Goal: Find contact information: Find contact information

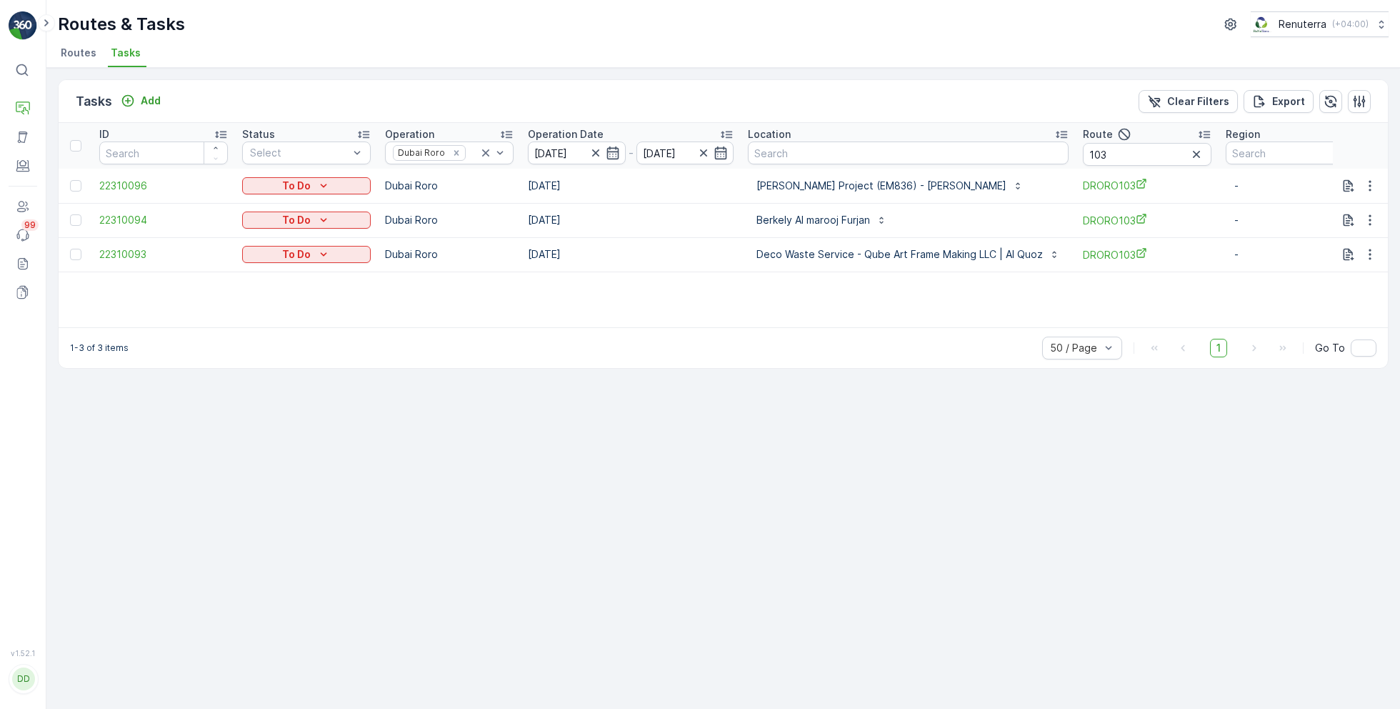
click at [75, 46] on span "Routes" at bounding box center [79, 53] width 36 height 14
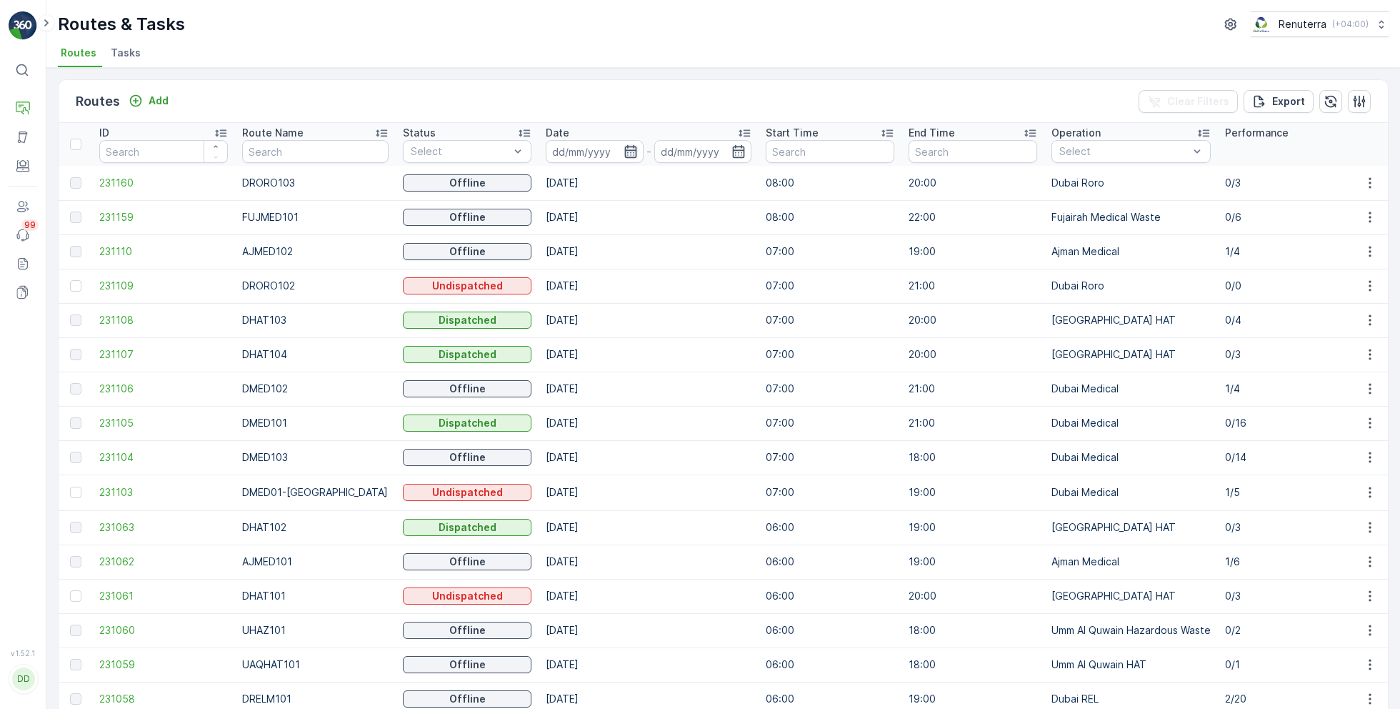
click at [624, 146] on icon "button" at bounding box center [631, 151] width 14 height 14
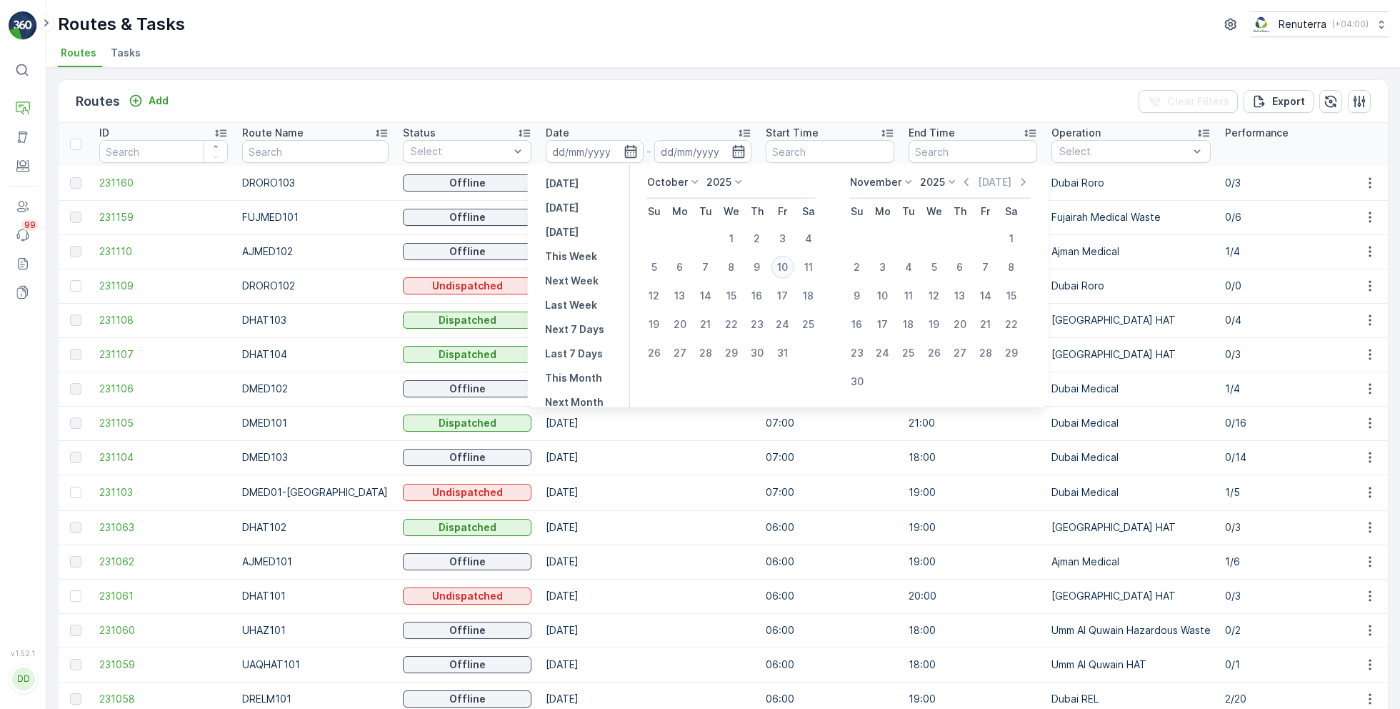
click at [786, 269] on div "10" at bounding box center [782, 267] width 23 height 23
type input "[DATE]"
click at [786, 269] on div "10" at bounding box center [782, 267] width 23 height 23
type input "[DATE]"
click at [621, 70] on div "Routes Add Clear Filters Export ID Route Name Status Select Date [DATE] - [DATE…" at bounding box center [723, 388] width 1354 height 641
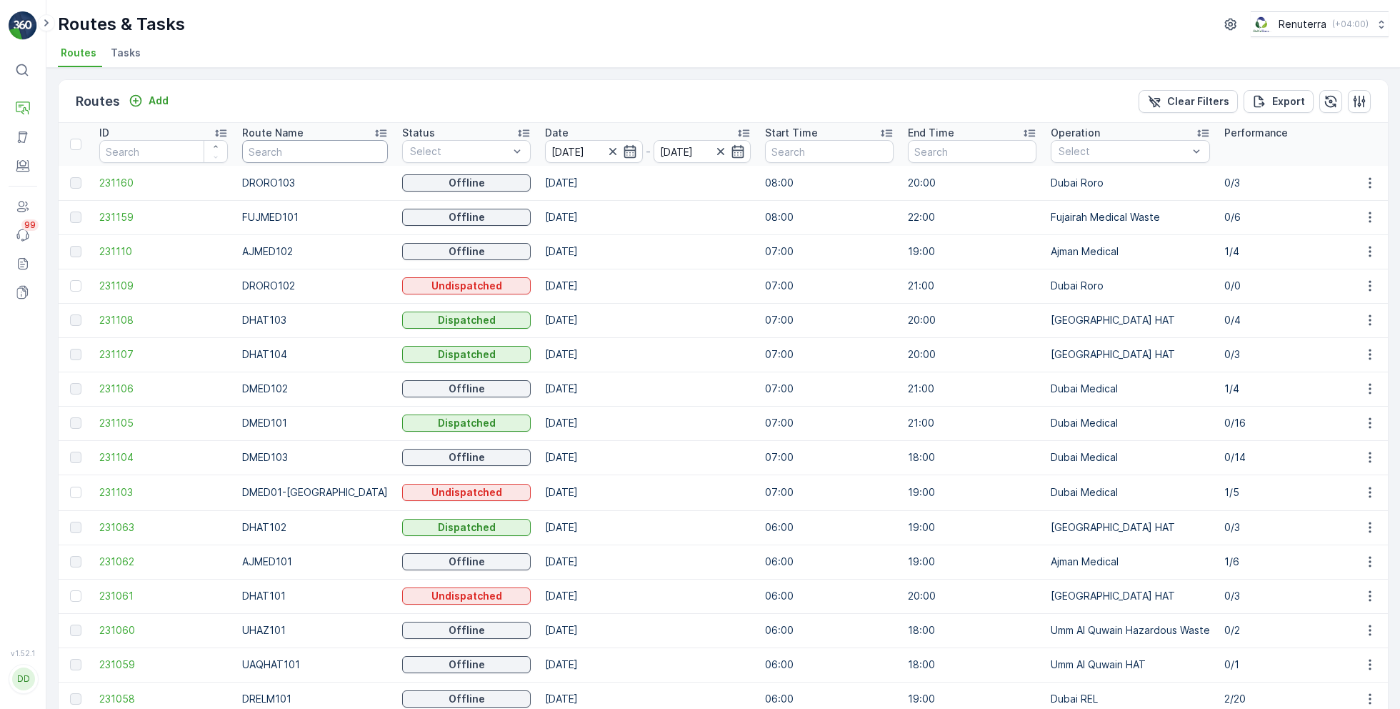
click at [290, 147] on input "text" at bounding box center [315, 151] width 146 height 23
type input "med"
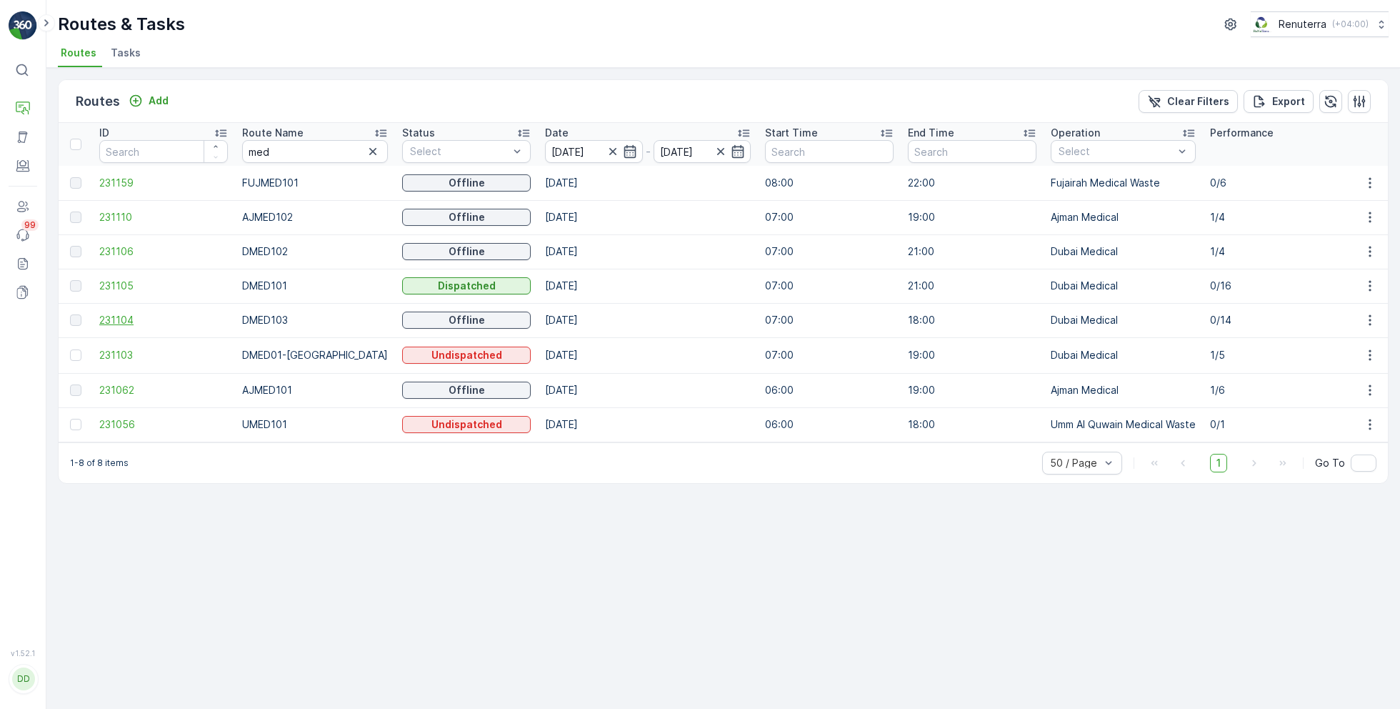
click at [132, 321] on span "231104" at bounding box center [163, 320] width 129 height 14
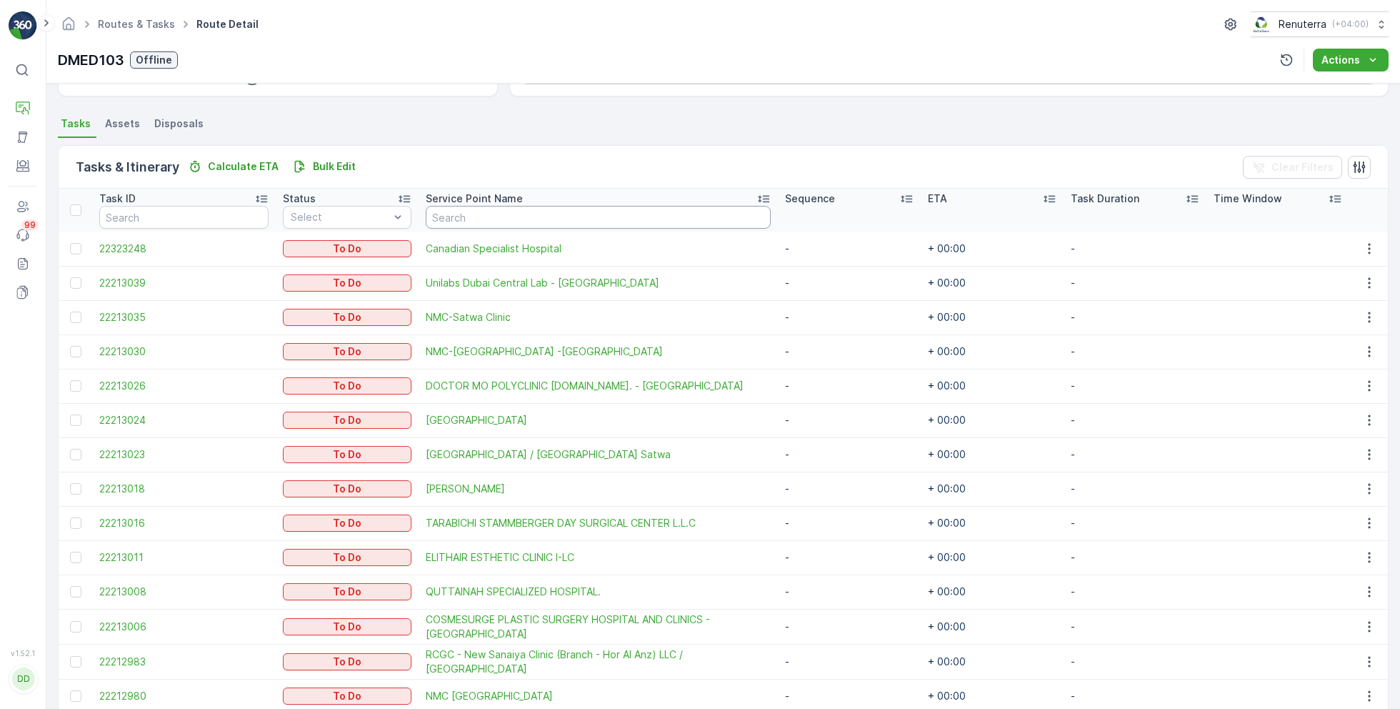
scroll to position [286, 0]
click at [74, 454] on div at bounding box center [75, 451] width 11 height 11
click at [70, 446] on input "checkbox" at bounding box center [70, 446] width 0 height 0
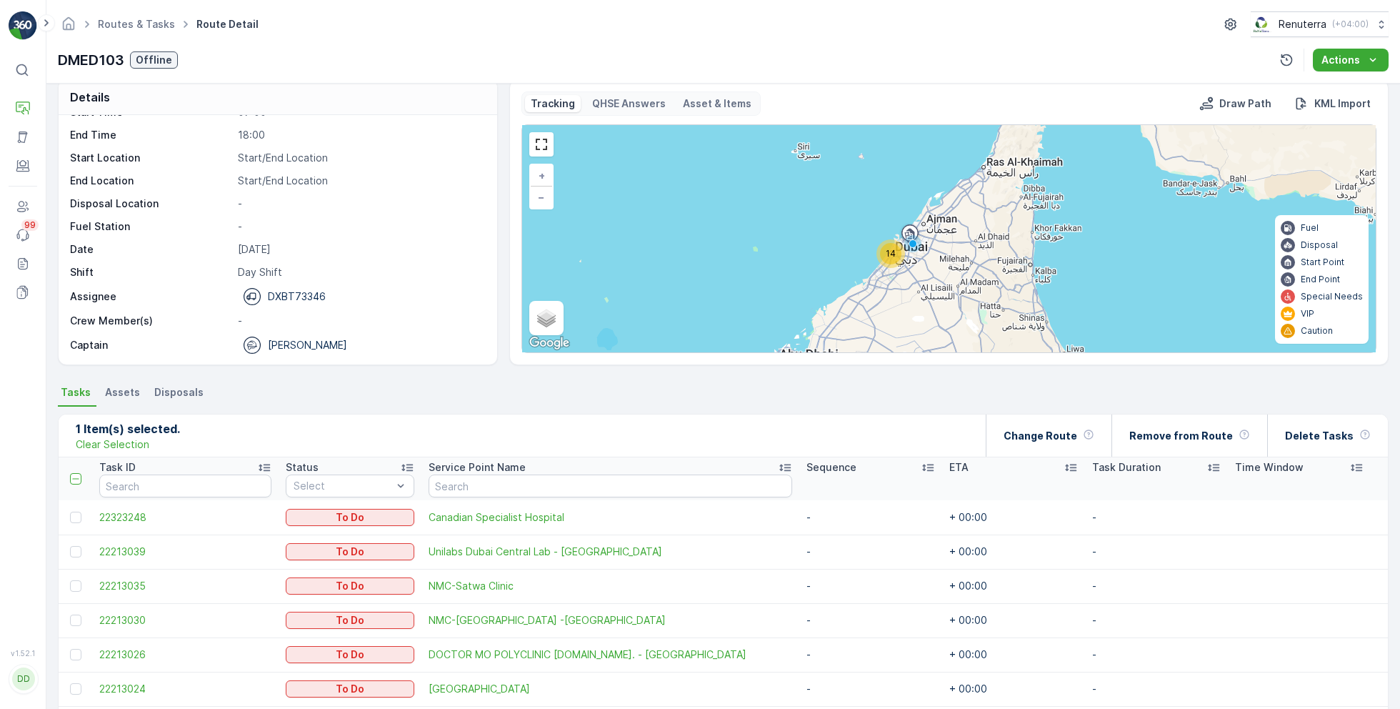
scroll to position [0, 0]
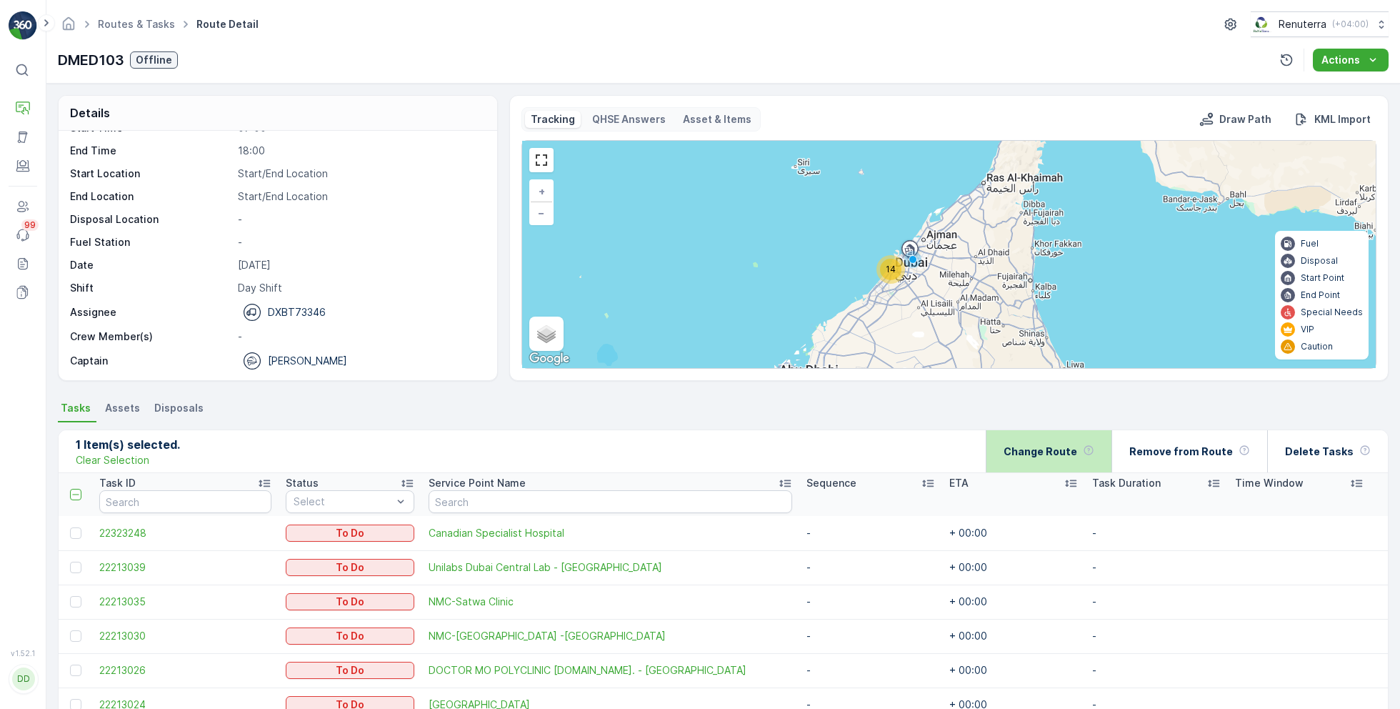
click at [1061, 446] on p "Change Route" at bounding box center [1041, 451] width 74 height 14
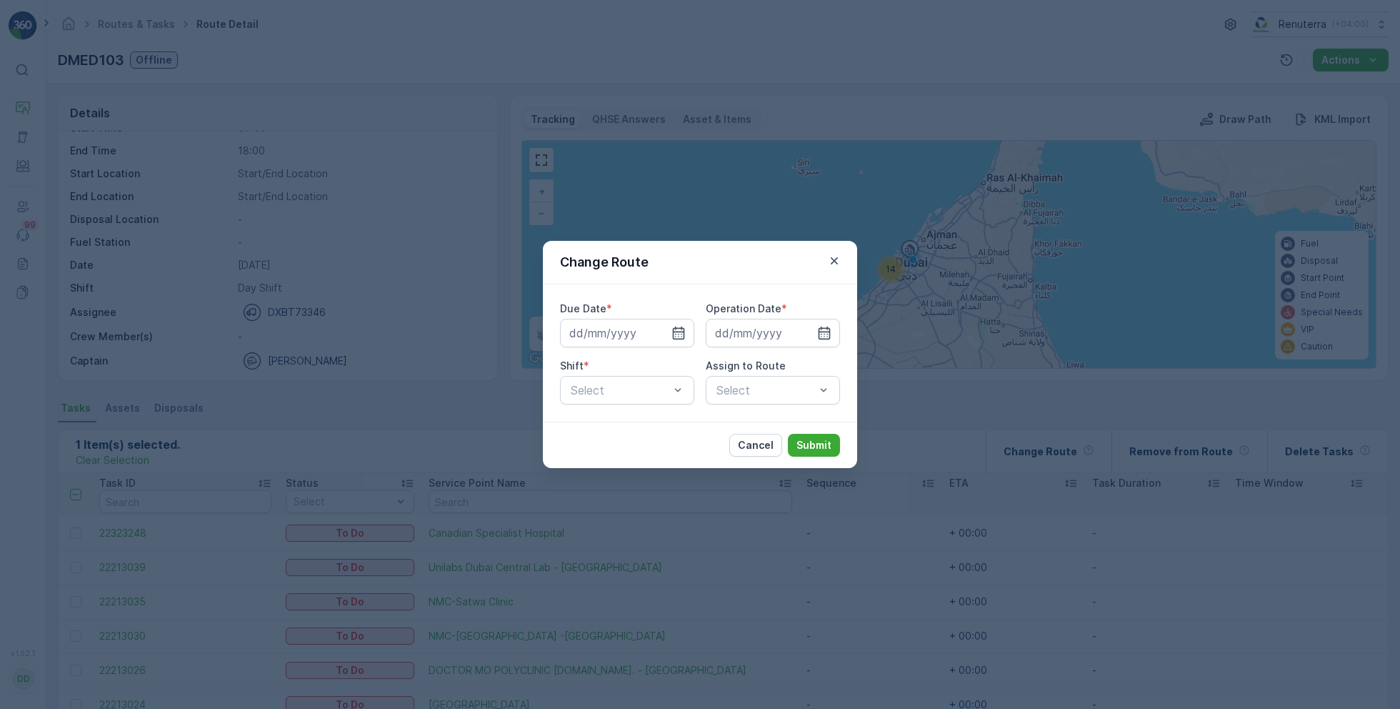
type input "[DATE]"
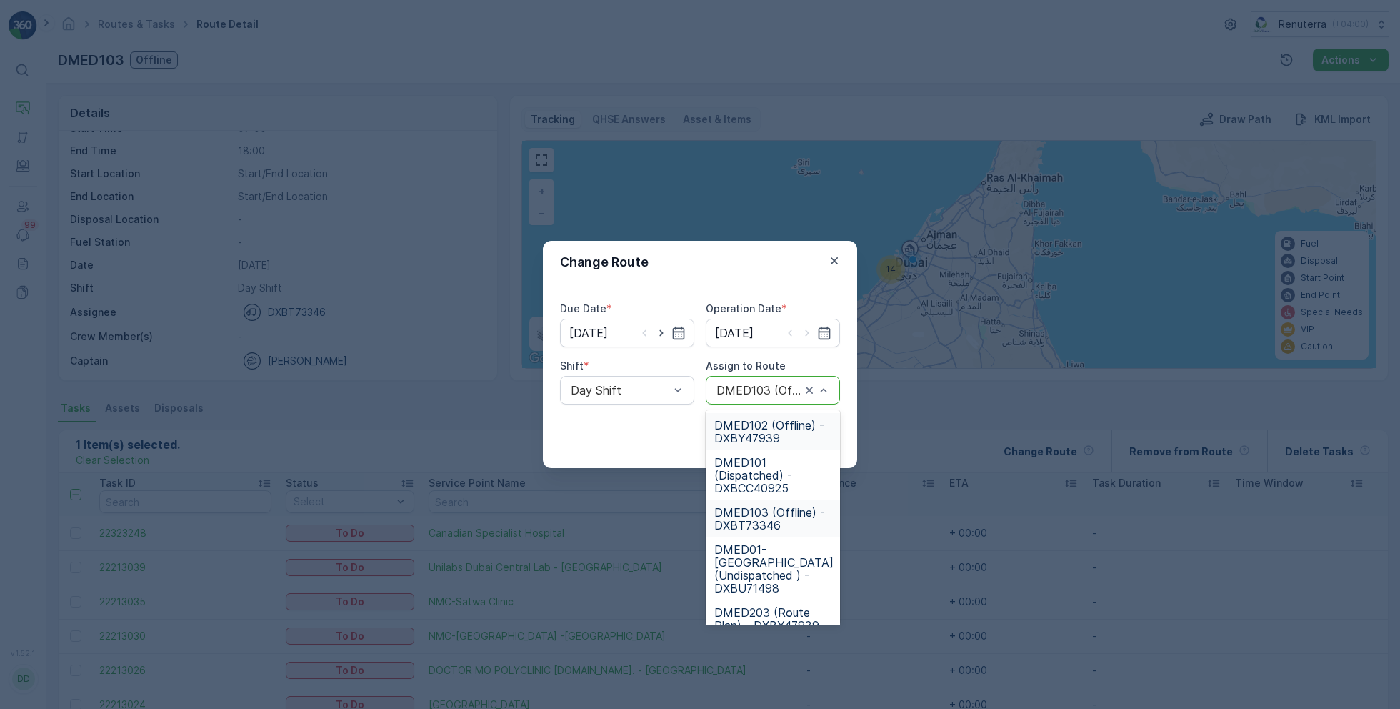
click at [748, 432] on span "DMED102 (Offline) - DXBY47939" at bounding box center [772, 432] width 117 height 26
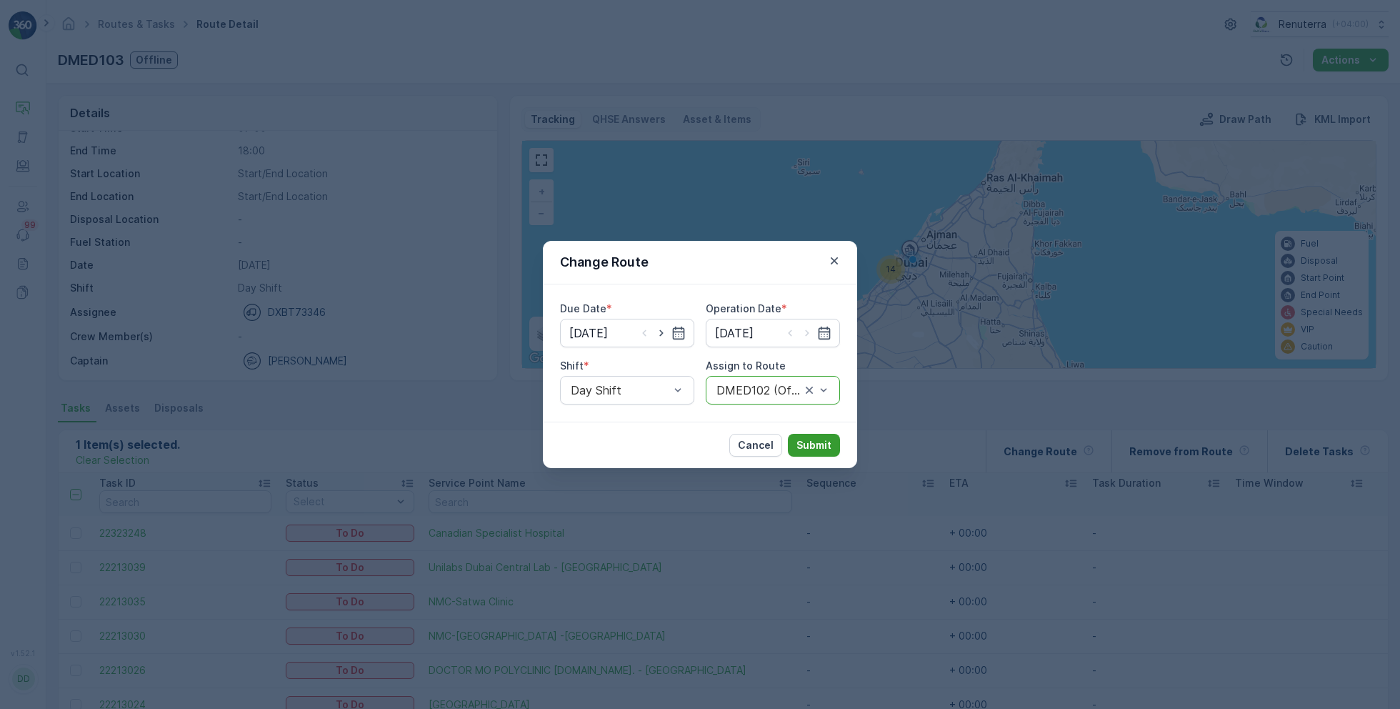
click at [828, 436] on button "Submit" at bounding box center [814, 445] width 52 height 23
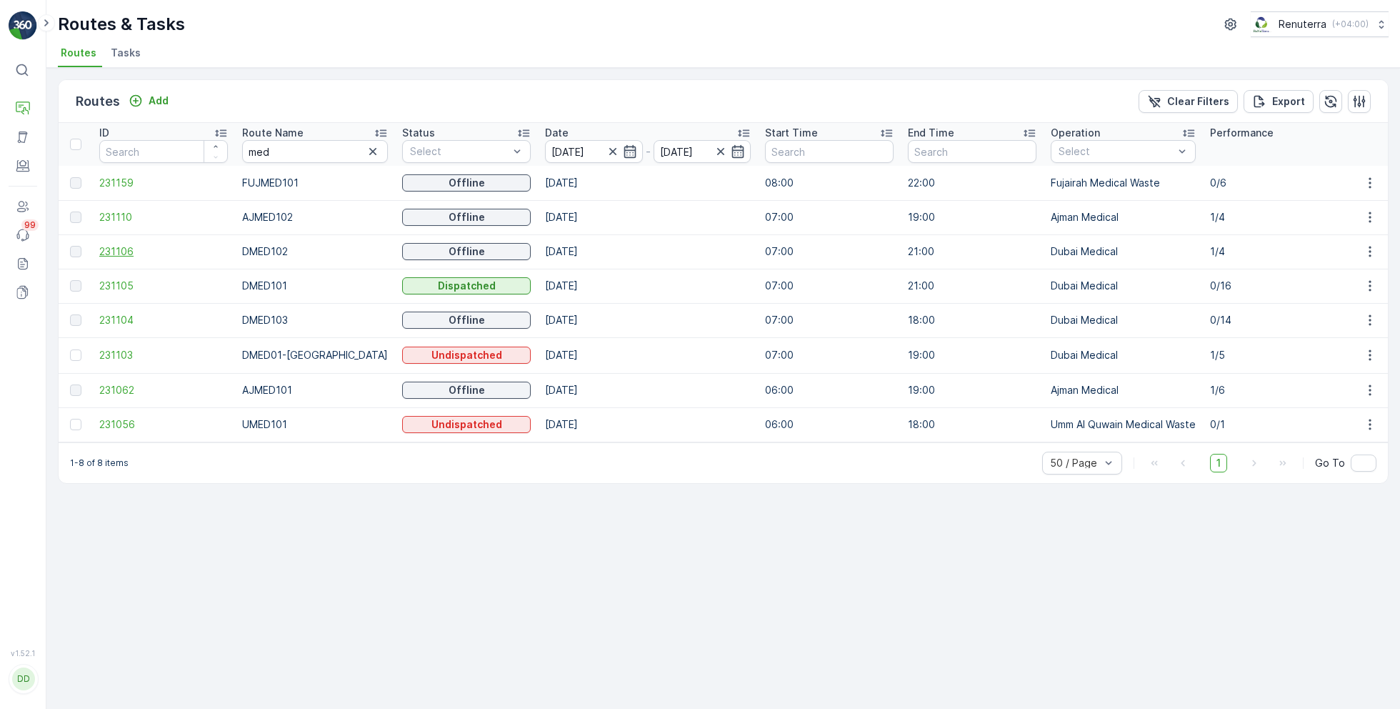
click at [120, 250] on span "231106" at bounding box center [163, 251] width 129 height 14
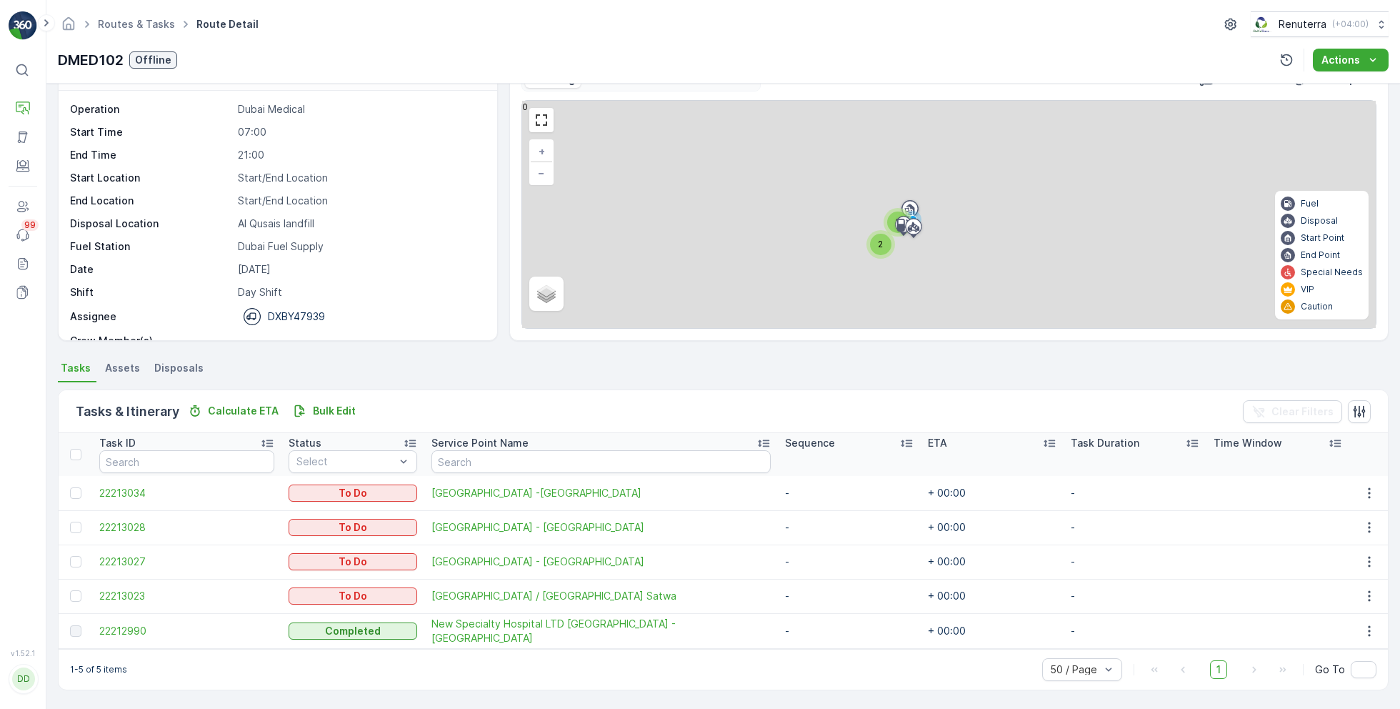
scroll to position [37, 0]
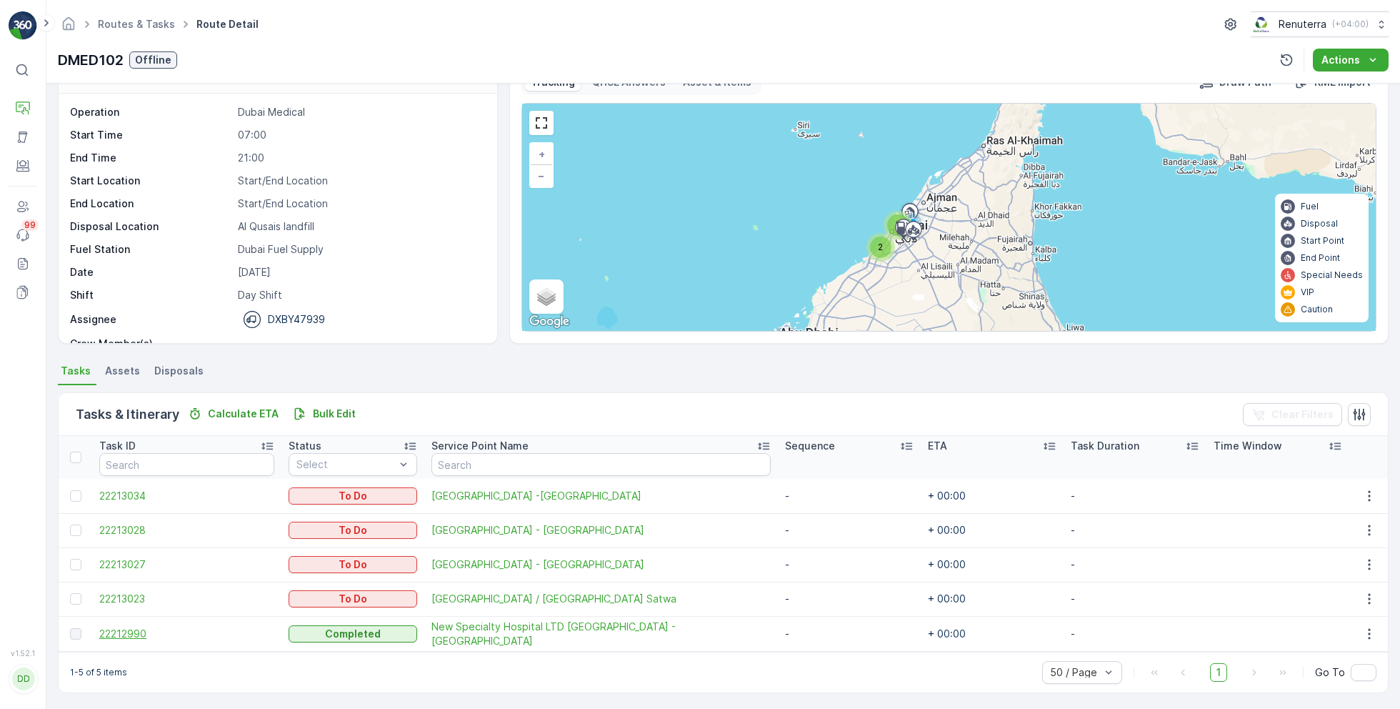
click at [138, 629] on span "22212990" at bounding box center [186, 633] width 175 height 14
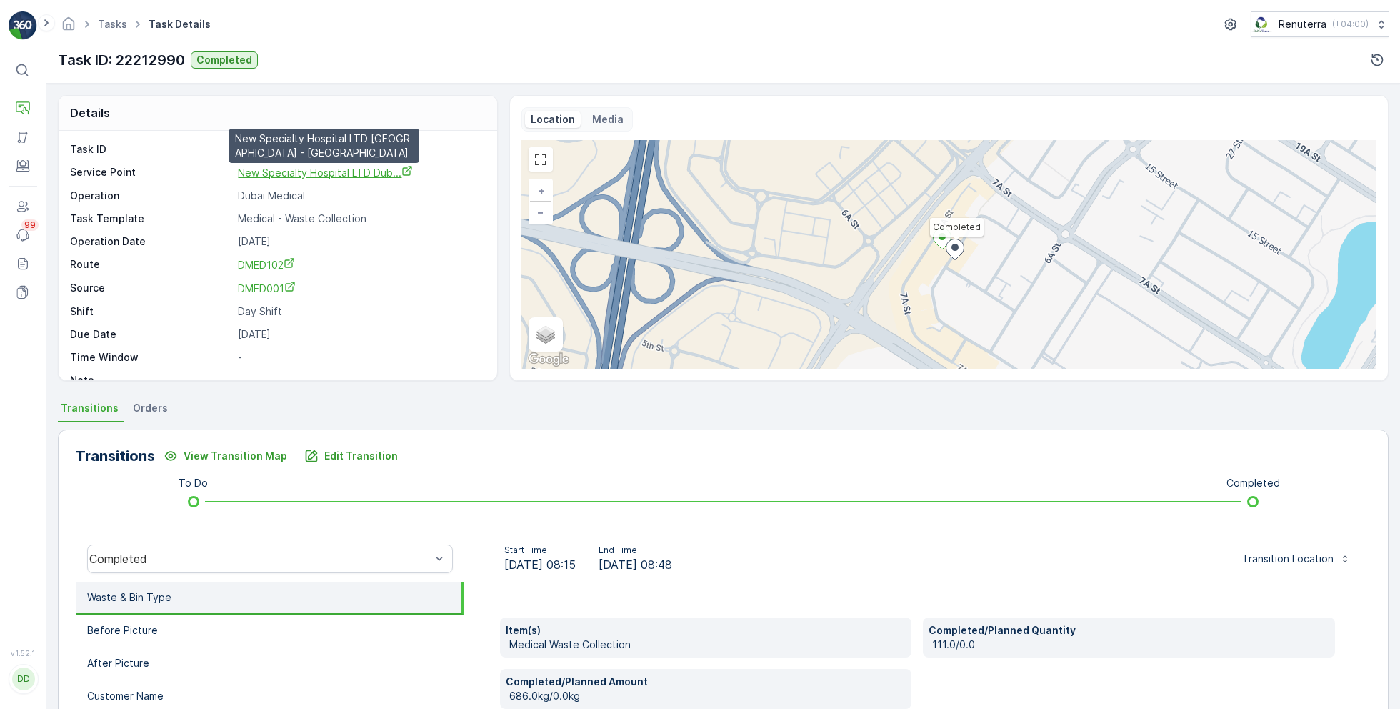
click at [316, 173] on span "New Specialty Hospital LTD Dub..." at bounding box center [325, 172] width 175 height 12
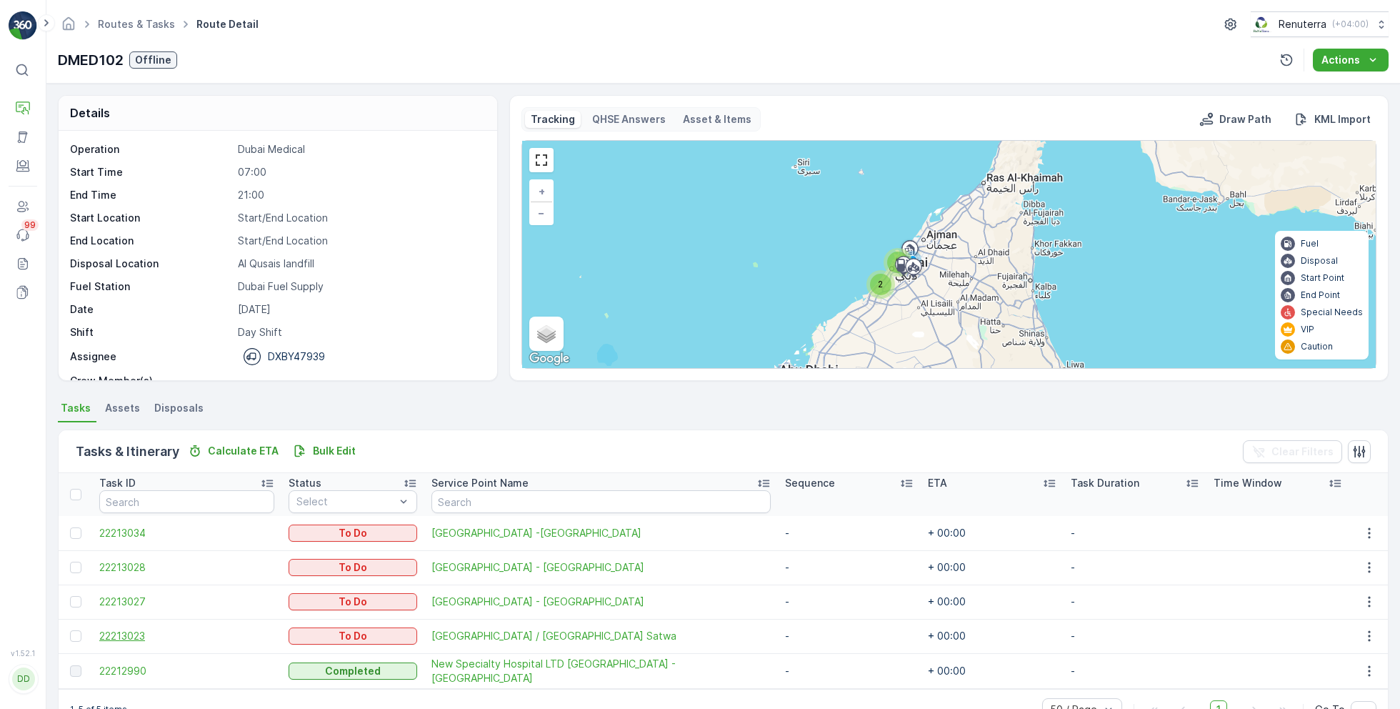
click at [139, 634] on span "22213023" at bounding box center [186, 636] width 175 height 14
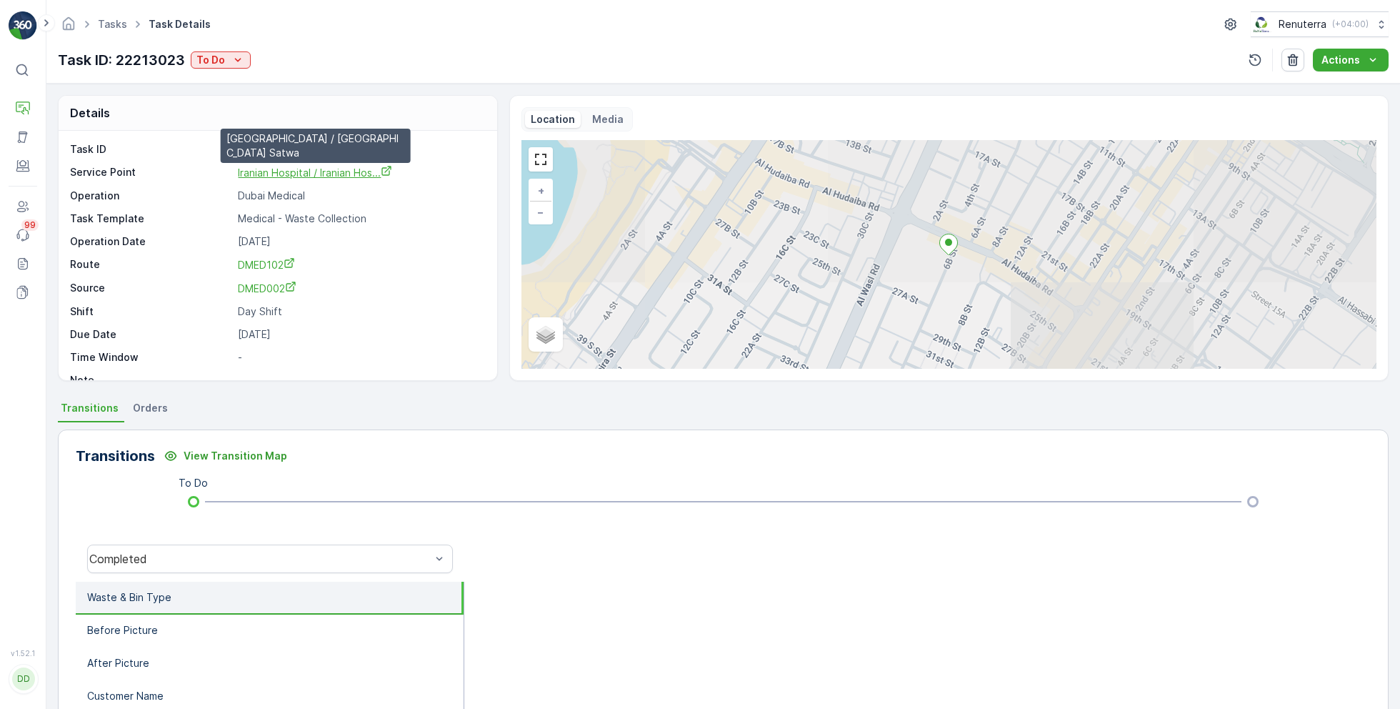
click at [319, 170] on span "Iranian Hospital / Iranian Hos..." at bounding box center [315, 172] width 154 height 12
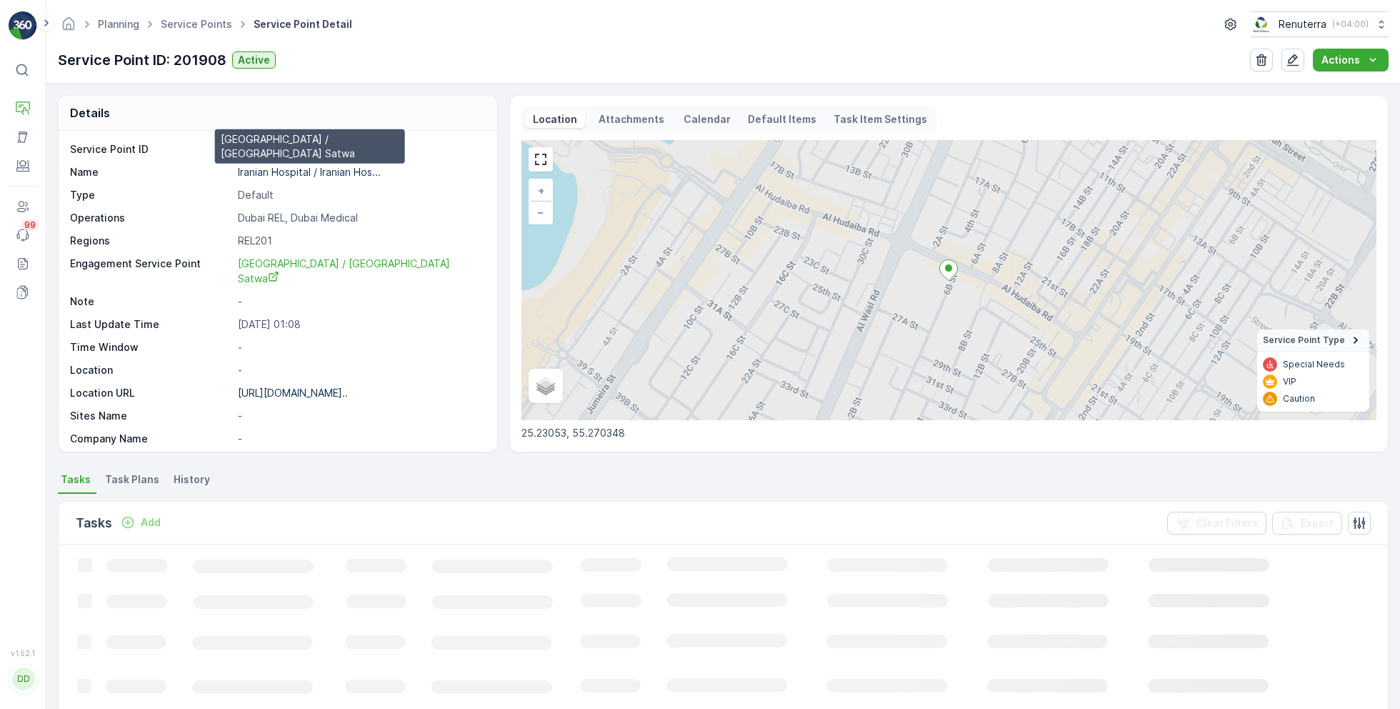
click at [311, 174] on p "Iranian Hospital / Iranian Hos..." at bounding box center [309, 172] width 143 height 12
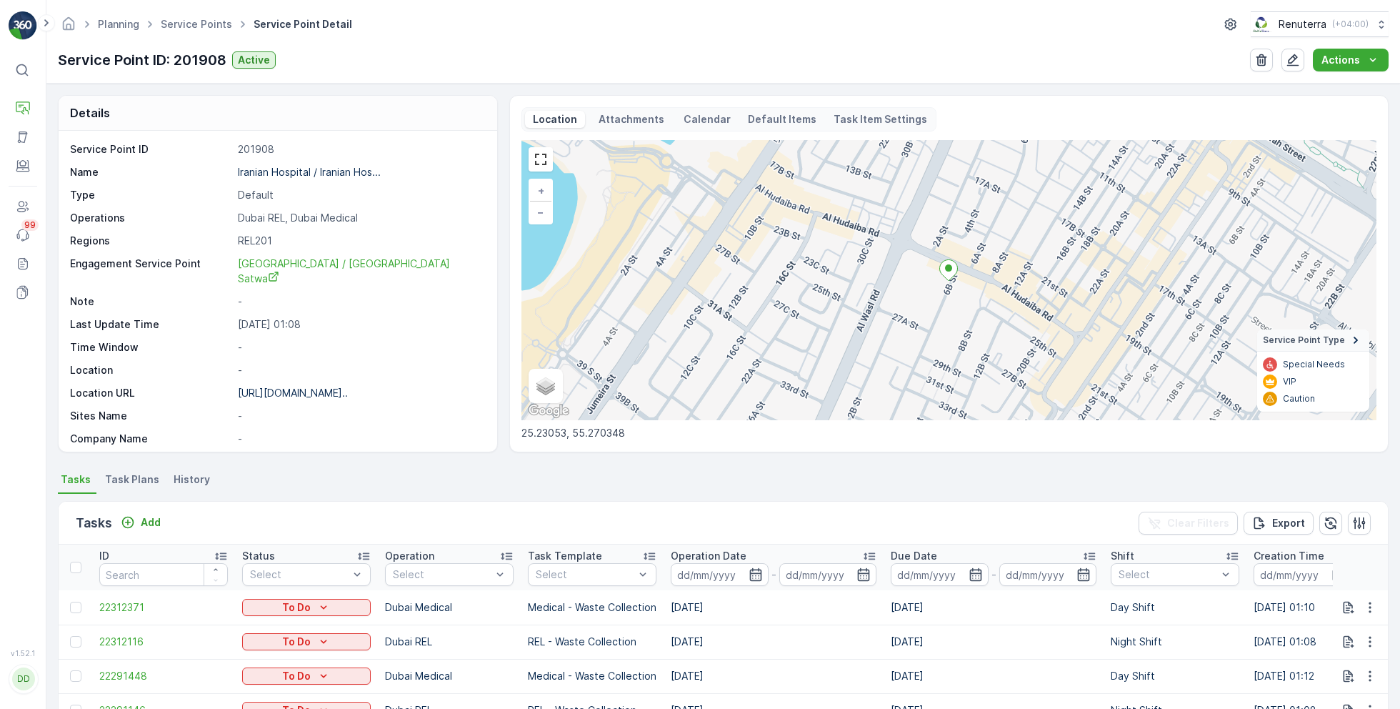
click at [286, 385] on div "Service Point ID 201908 Name Iranian Hospital / Iranian Hos... Type Default Ope…" at bounding box center [276, 408] width 412 height 532
click at [296, 386] on p "https://maps.app.goo.gl/UGbQow..." at bounding box center [293, 392] width 110 height 12
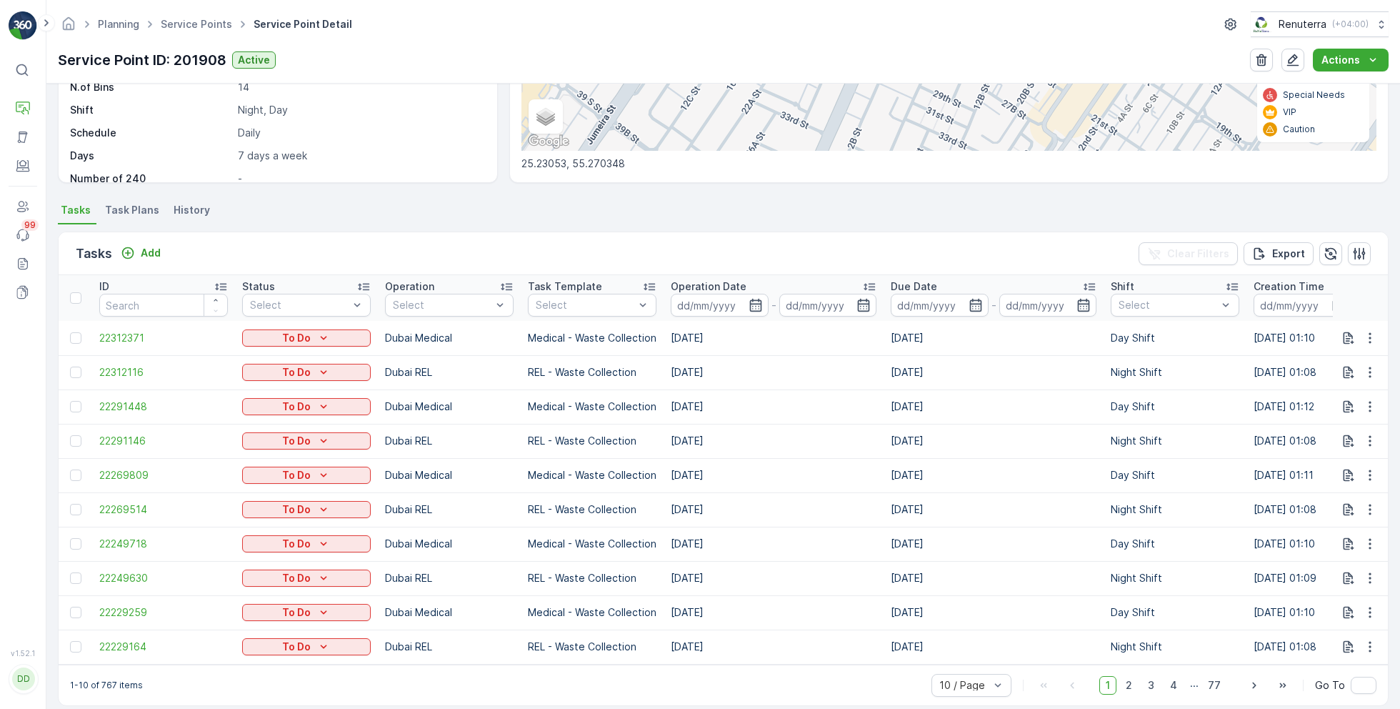
scroll to position [290, 0]
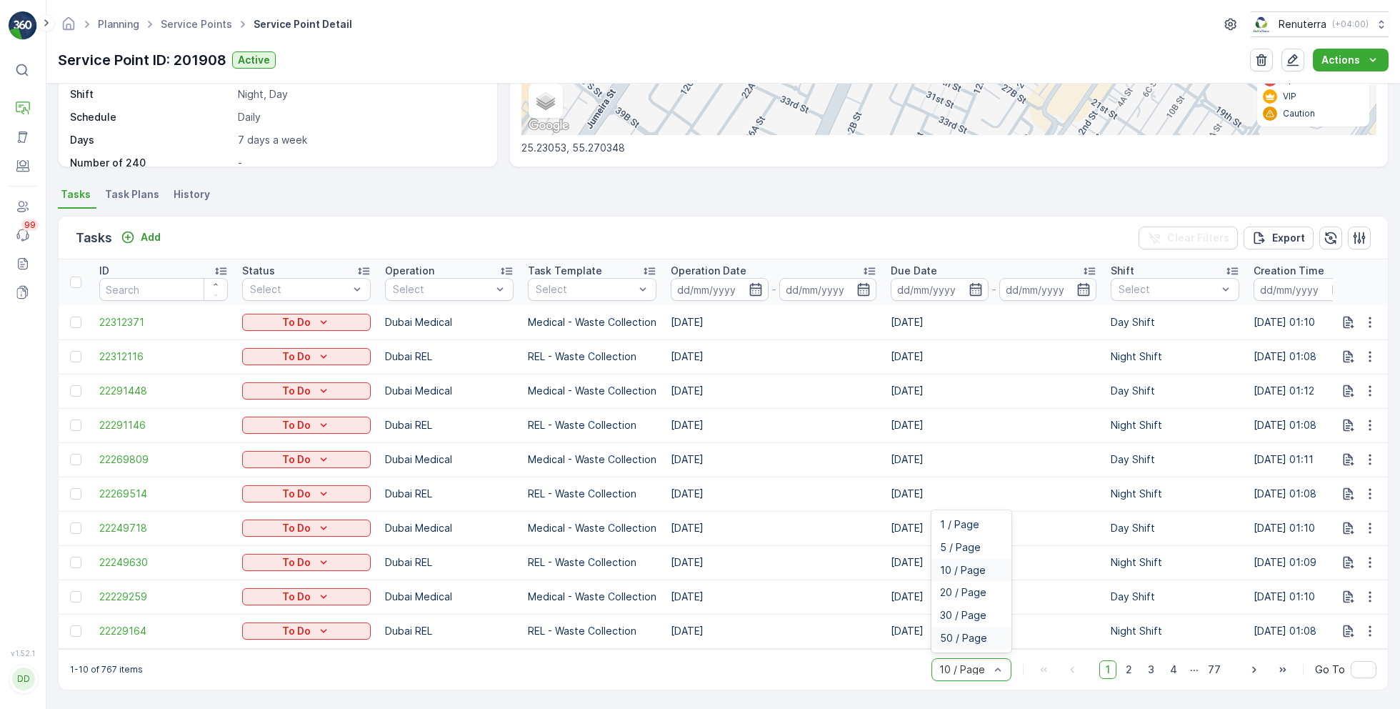
click at [971, 634] on span "50 / Page" at bounding box center [963, 637] width 47 height 11
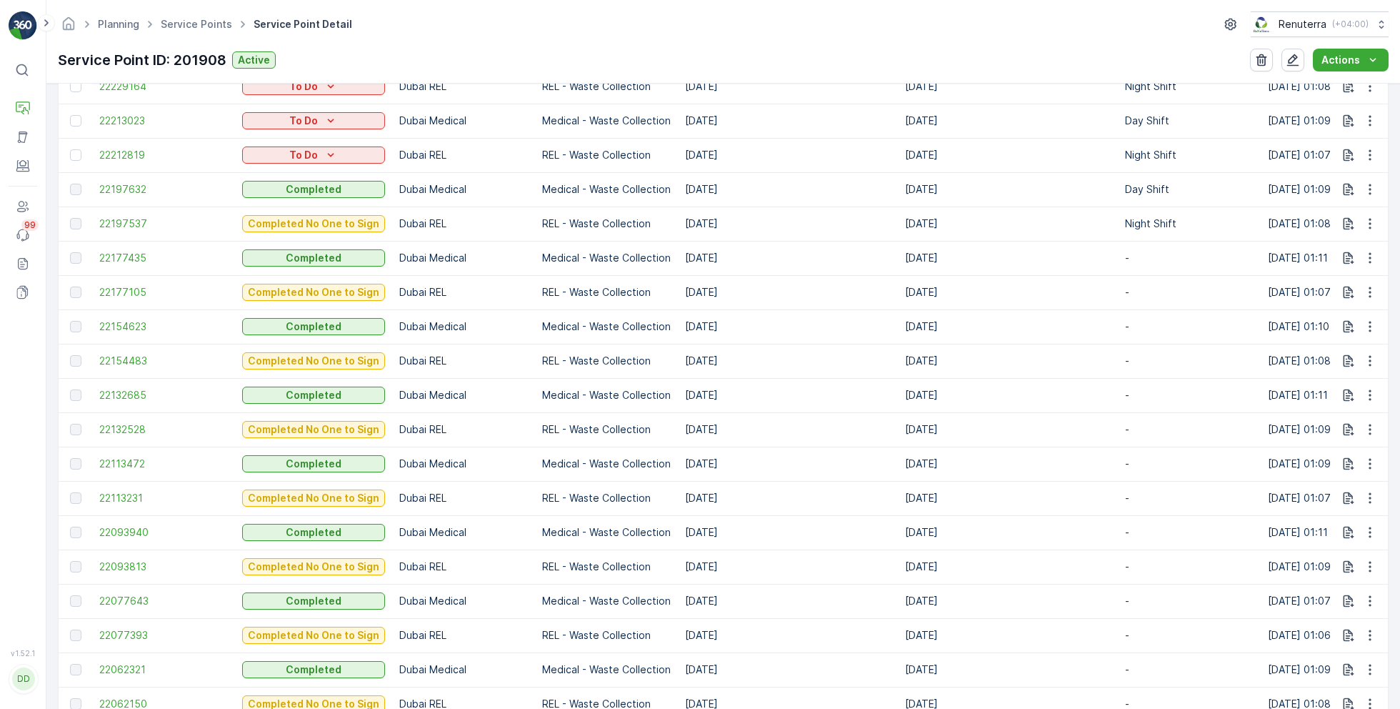
scroll to position [823, 0]
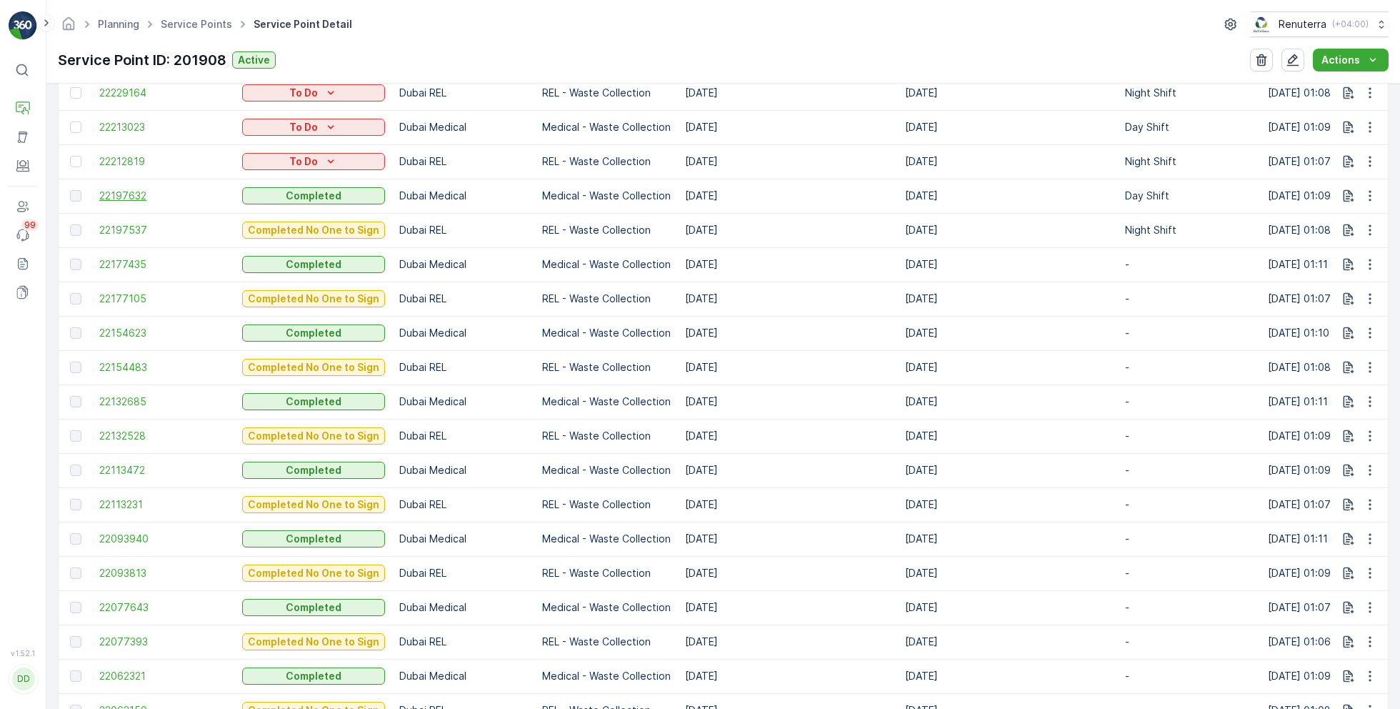
click at [136, 190] on span "22197632" at bounding box center [163, 196] width 129 height 14
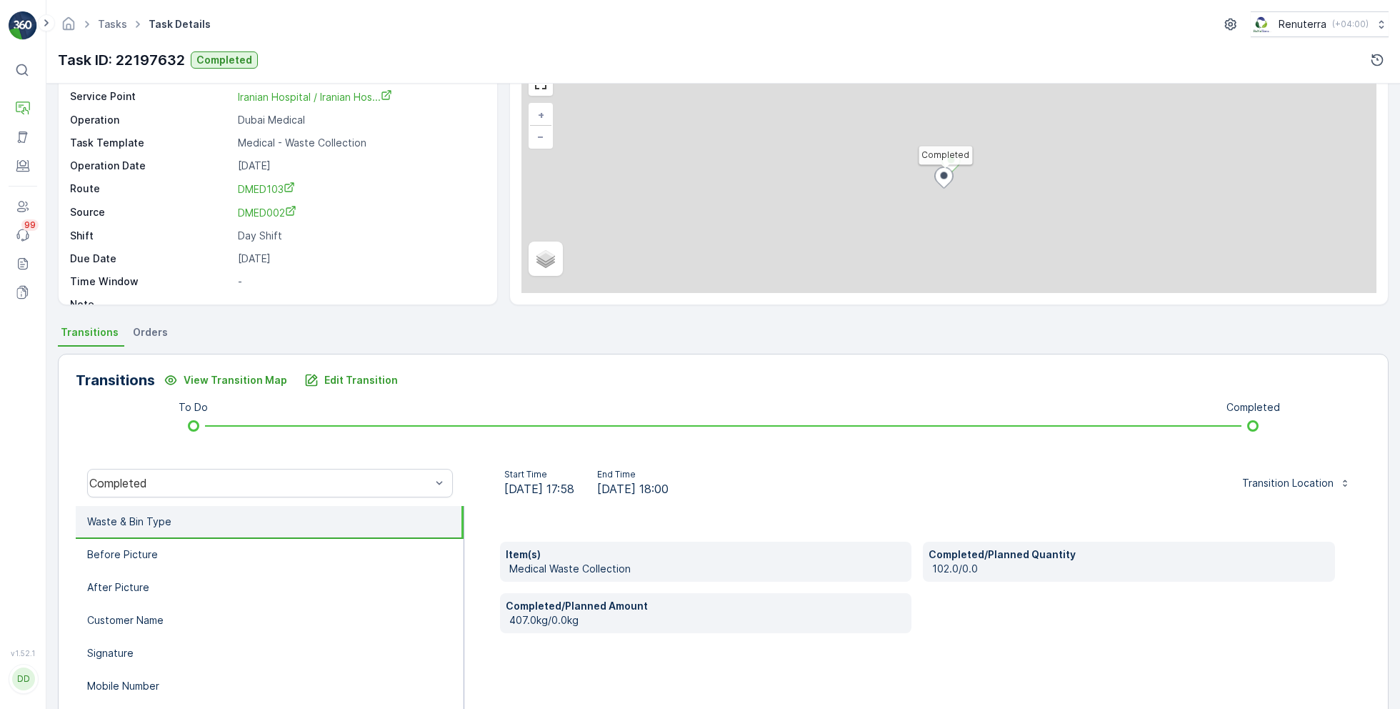
scroll to position [191, 0]
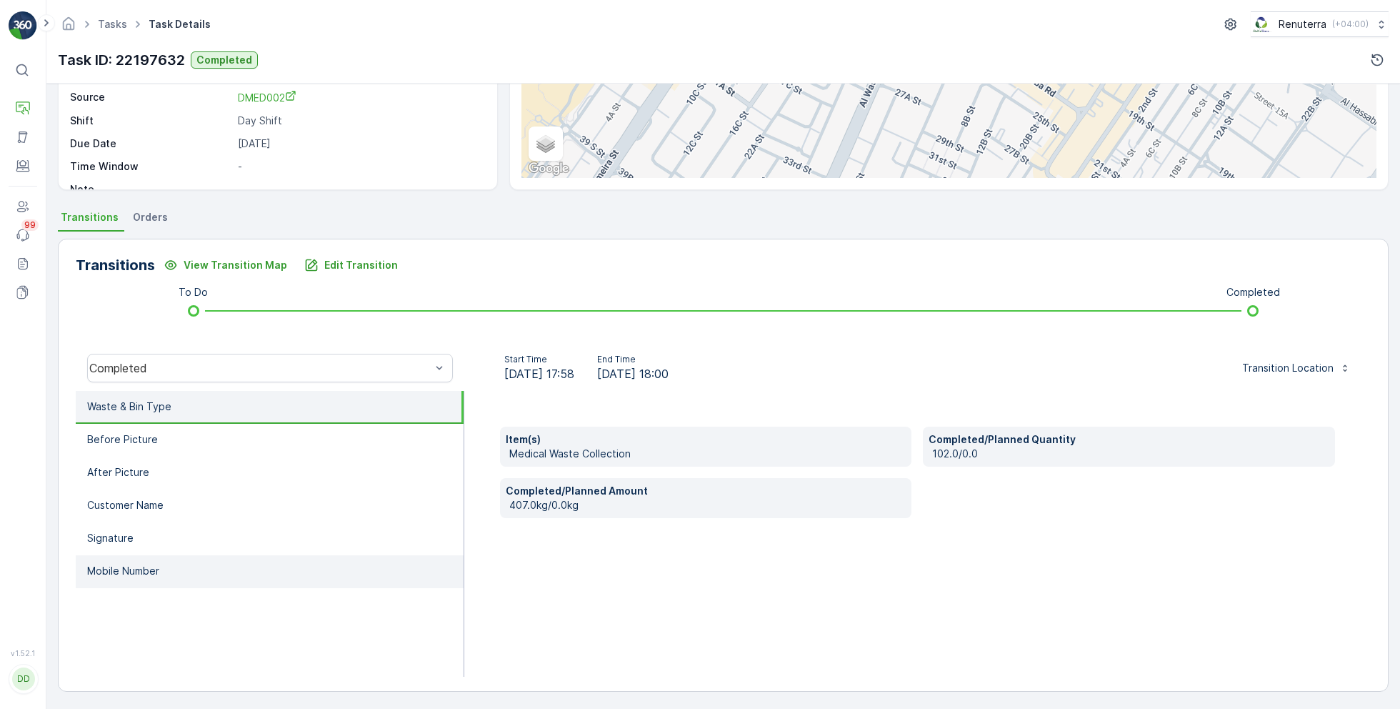
click at [149, 574] on p "Mobile Number" at bounding box center [123, 571] width 72 height 14
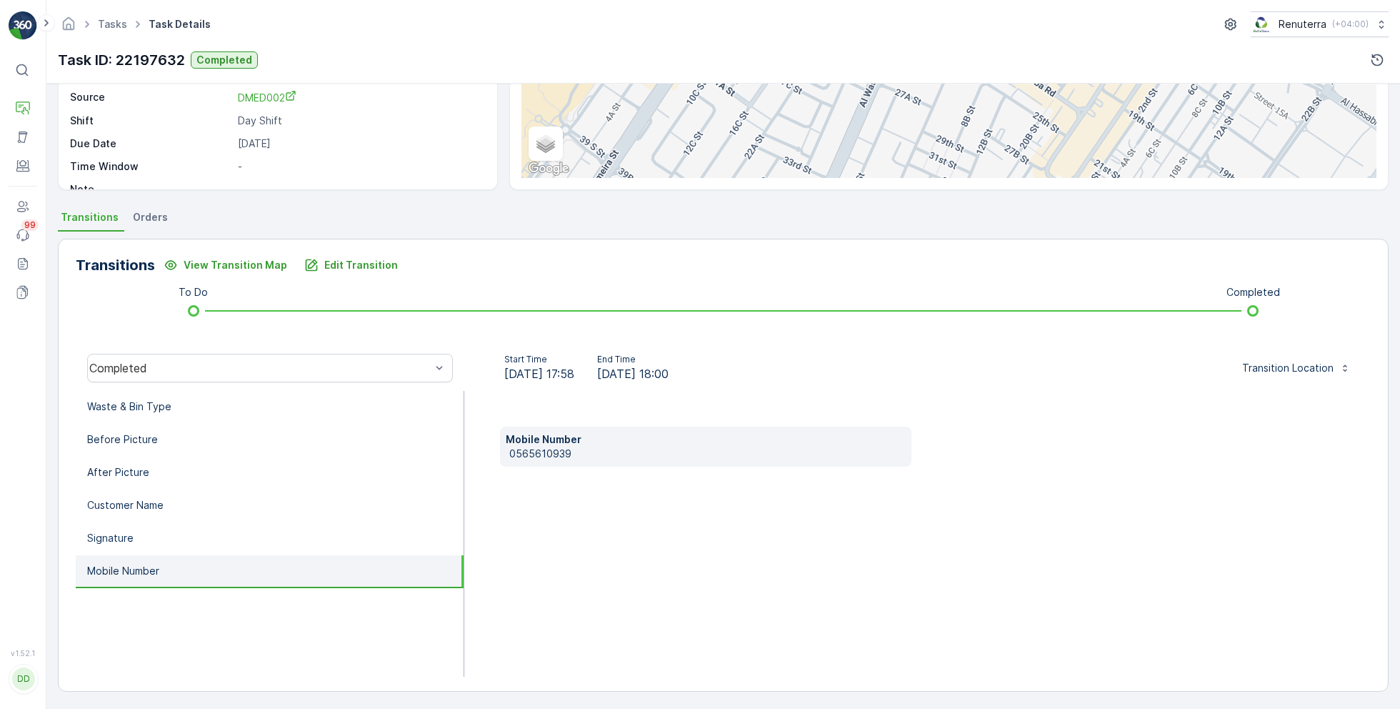
click at [541, 454] on p "0565610939" at bounding box center [707, 453] width 397 height 14
copy p "0565610939"
